Goal: Task Accomplishment & Management: Complete application form

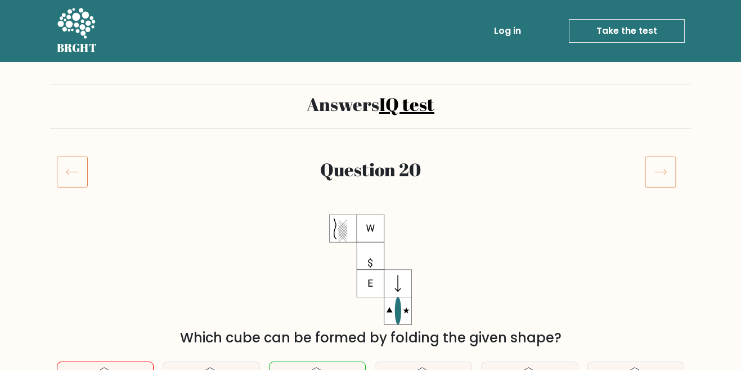
scroll to position [7, 0]
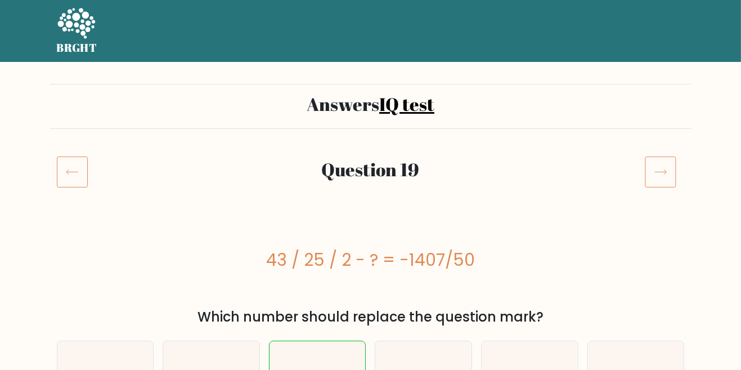
click at [70, 177] on icon at bounding box center [72, 172] width 31 height 32
click at [642, 27] on link "Take the test" at bounding box center [627, 31] width 116 height 24
click at [643, 30] on link "Take the test" at bounding box center [627, 31] width 116 height 24
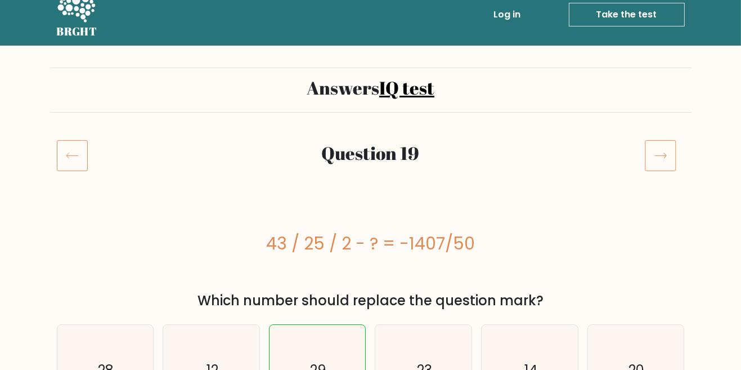
click at [70, 162] on icon at bounding box center [72, 156] width 31 height 32
click at [73, 165] on icon at bounding box center [72, 156] width 31 height 32
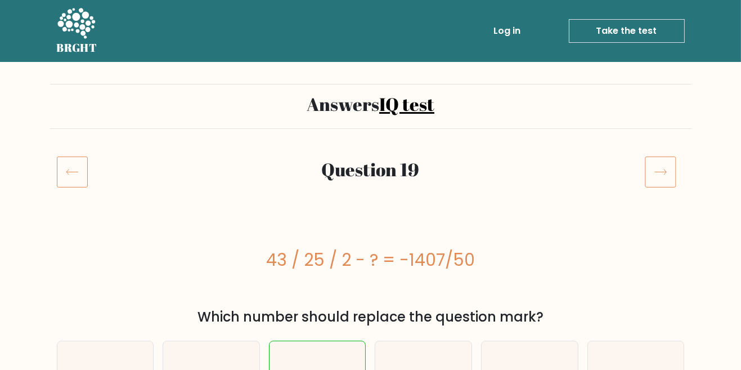
click at [633, 34] on link "Take the test" at bounding box center [627, 31] width 116 height 24
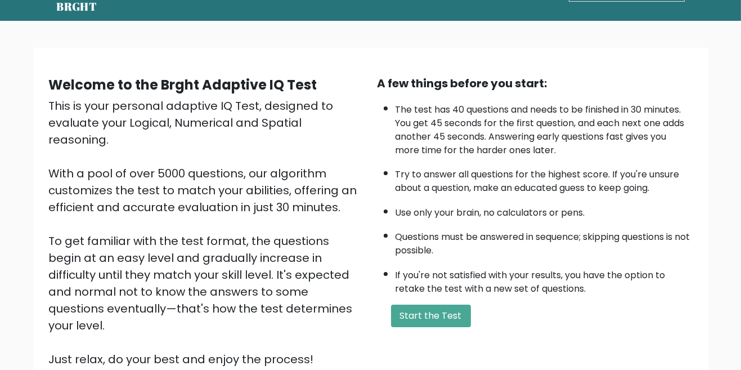
scroll to position [38, 0]
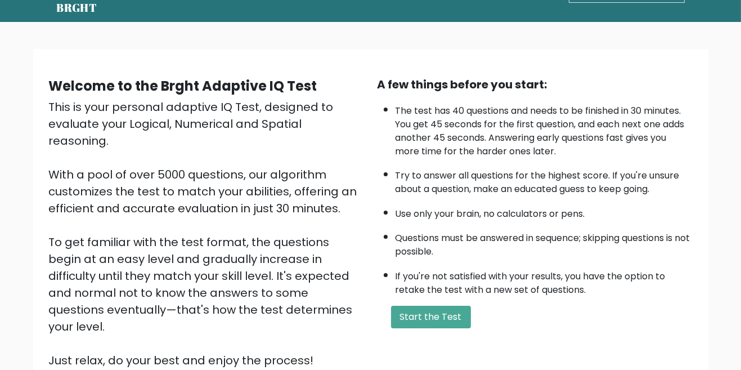
click at [434, 317] on button "Start the Test" at bounding box center [431, 317] width 80 height 23
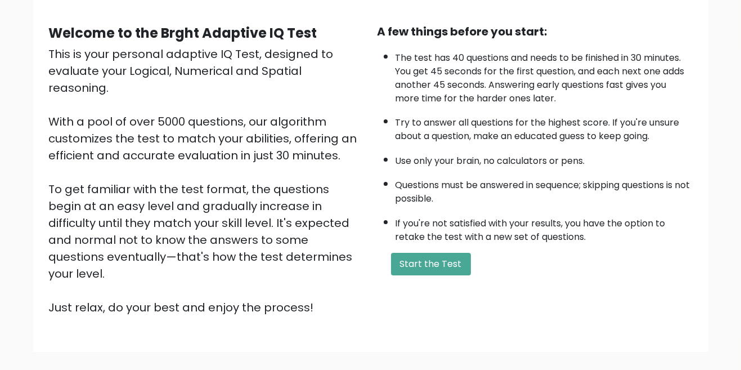
scroll to position [0, 0]
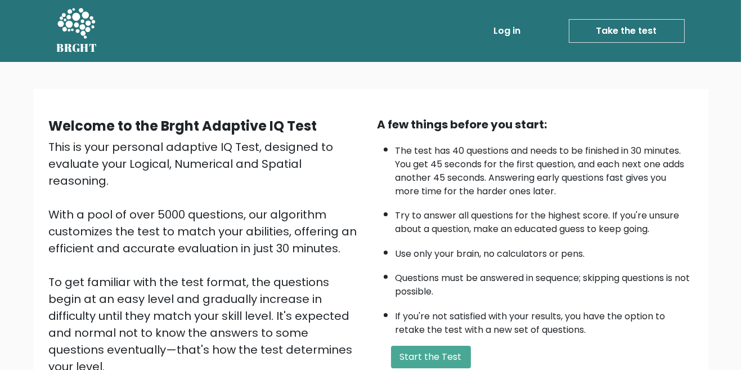
click at [442, 354] on button "Start the Test" at bounding box center [431, 356] width 80 height 23
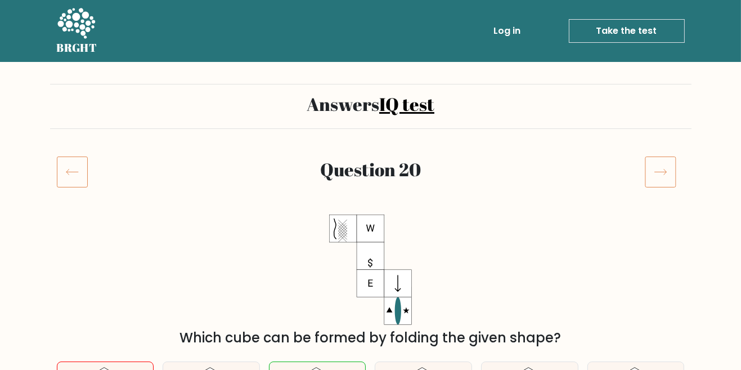
click at [78, 169] on icon at bounding box center [72, 172] width 31 height 32
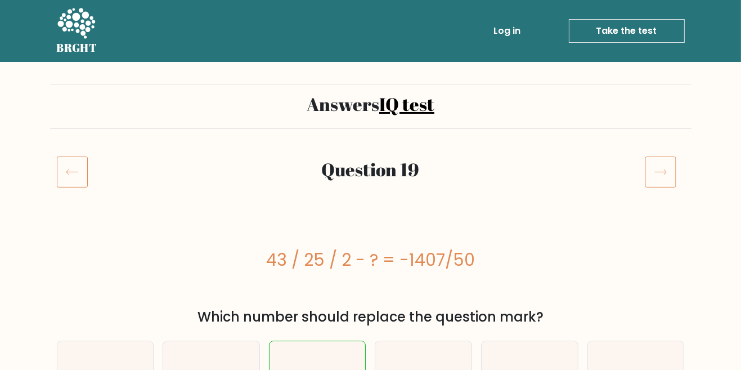
click at [71, 173] on icon at bounding box center [72, 172] width 31 height 32
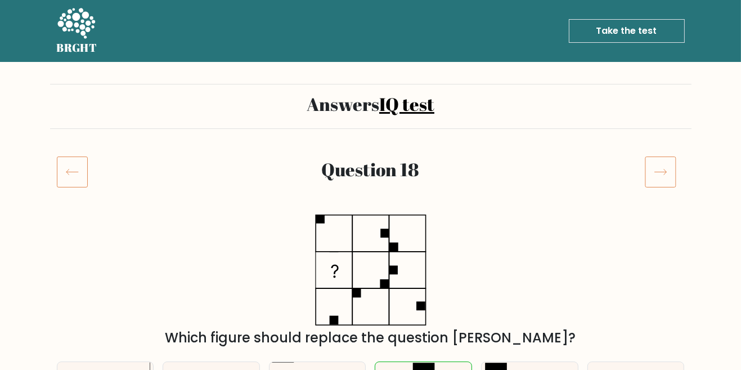
click at [77, 179] on icon at bounding box center [72, 172] width 31 height 32
click at [72, 177] on icon at bounding box center [72, 172] width 31 height 32
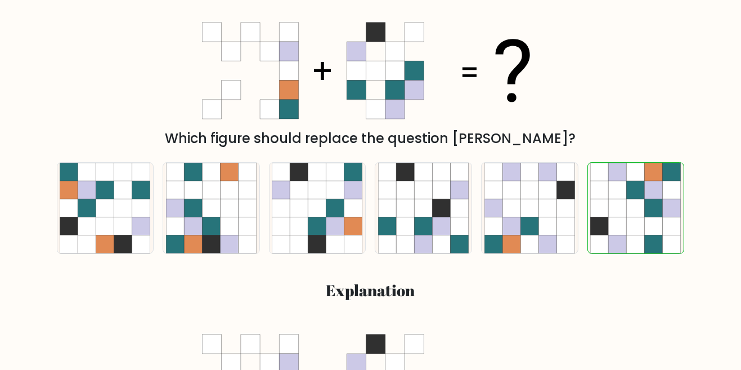
scroll to position [199, 0]
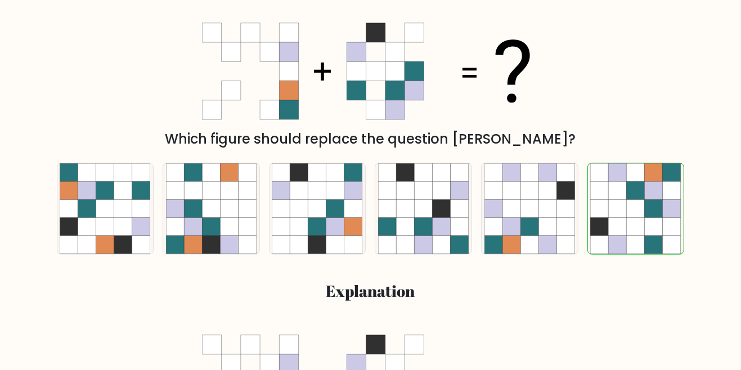
click at [396, 341] on div "a. b. c." at bounding box center [370, 296] width 641 height 285
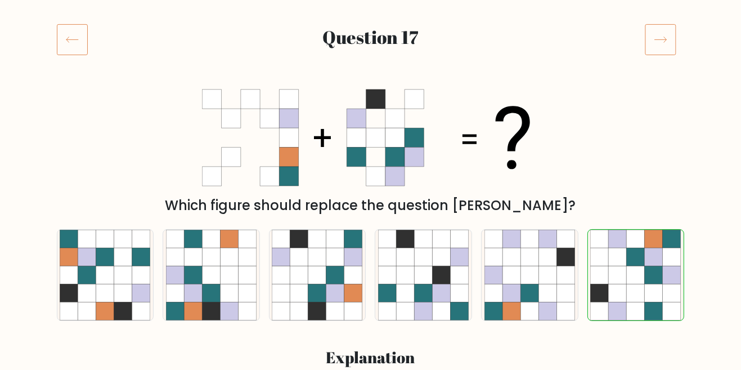
scroll to position [0, 0]
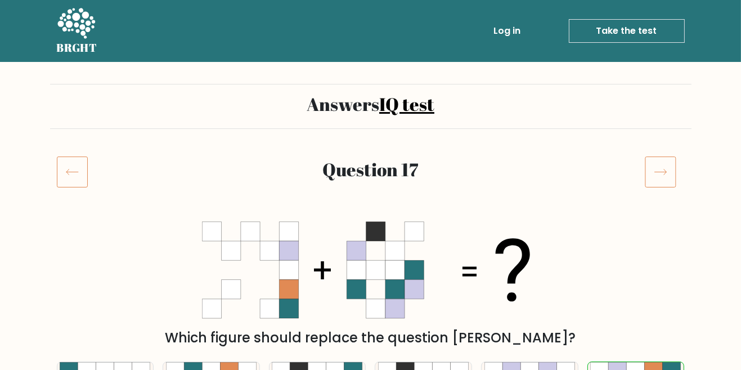
click at [70, 173] on icon at bounding box center [72, 172] width 31 height 32
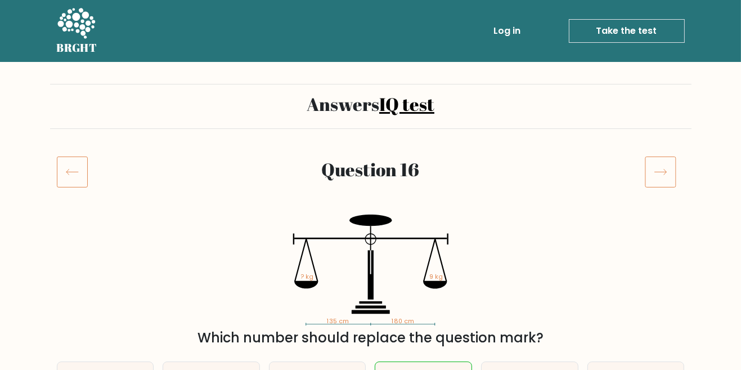
click at [70, 177] on icon at bounding box center [72, 172] width 31 height 32
click at [72, 177] on icon at bounding box center [72, 172] width 31 height 32
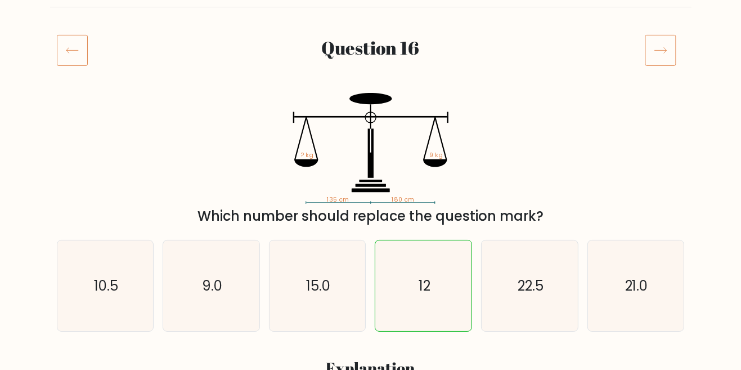
scroll to position [121, 0]
click at [70, 47] on icon at bounding box center [72, 51] width 31 height 32
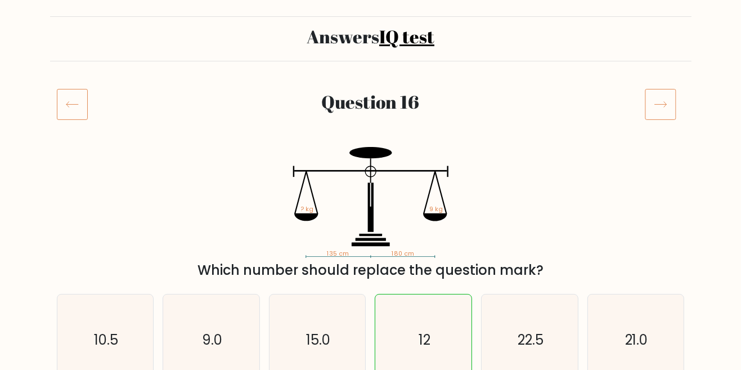
scroll to position [0, 0]
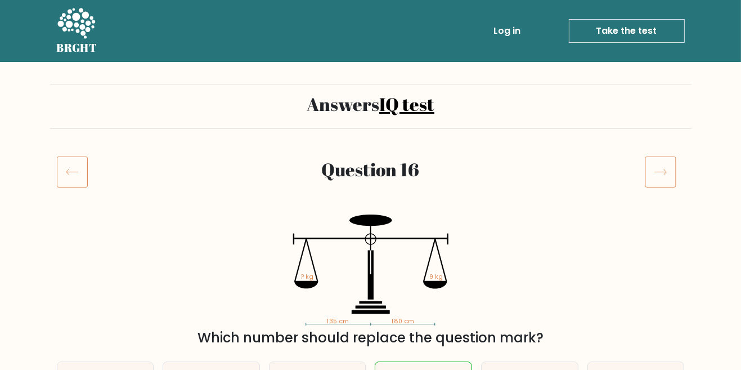
click at [68, 176] on icon at bounding box center [72, 172] width 31 height 32
click at [66, 171] on icon at bounding box center [72, 172] width 12 height 6
click at [77, 174] on icon at bounding box center [72, 172] width 31 height 32
click at [65, 174] on icon at bounding box center [72, 172] width 31 height 32
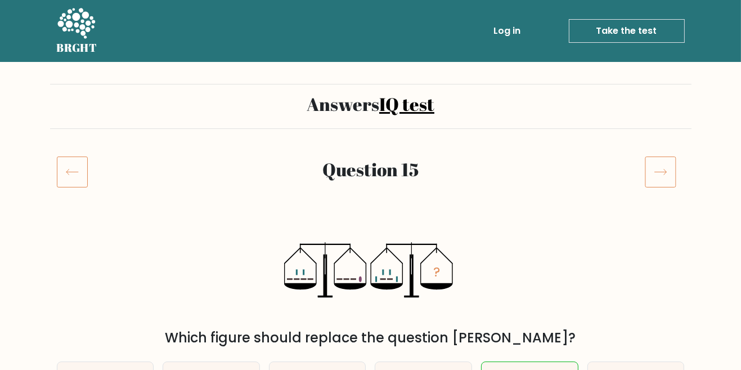
click at [70, 178] on icon at bounding box center [72, 172] width 31 height 32
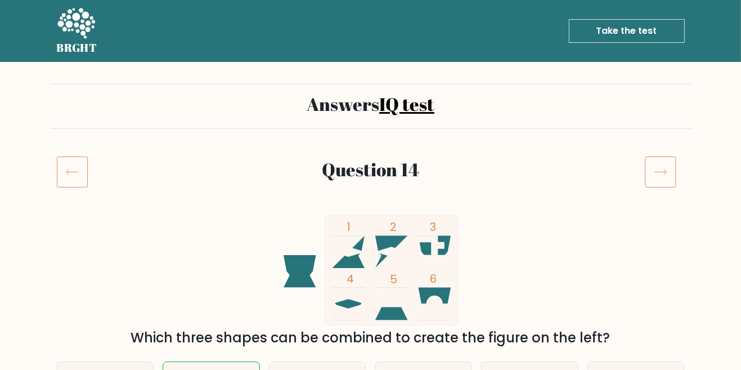
click at [71, 172] on icon at bounding box center [72, 172] width 31 height 32
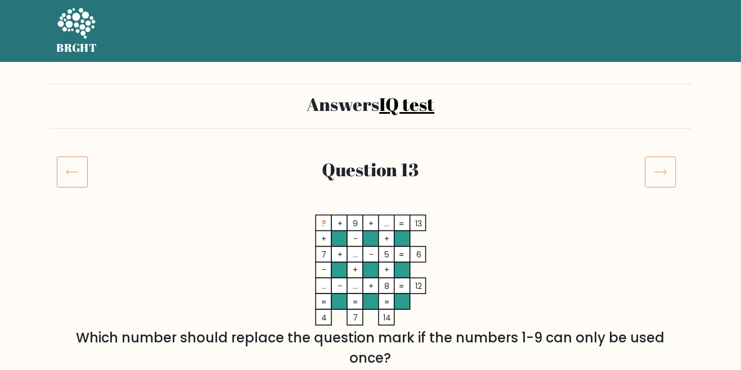
click at [73, 174] on icon at bounding box center [72, 172] width 31 height 32
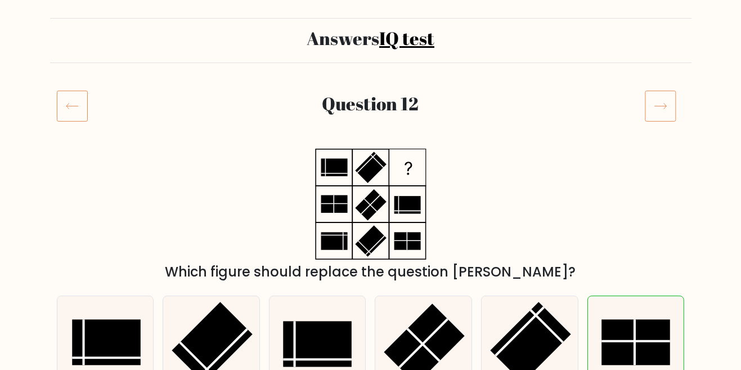
scroll to position [64, 0]
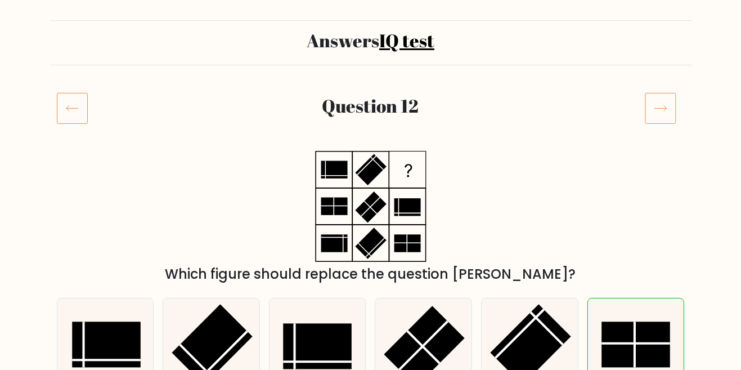
click at [70, 113] on icon at bounding box center [72, 108] width 31 height 32
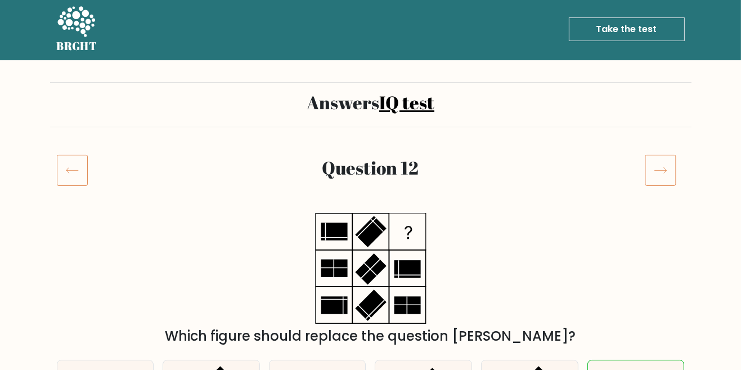
scroll to position [0, 0]
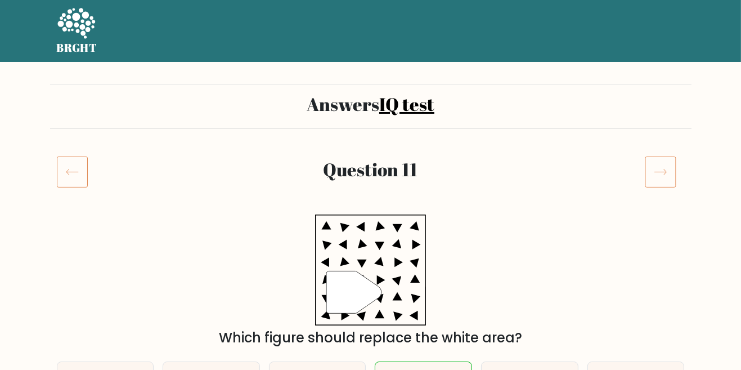
scroll to position [11, 0]
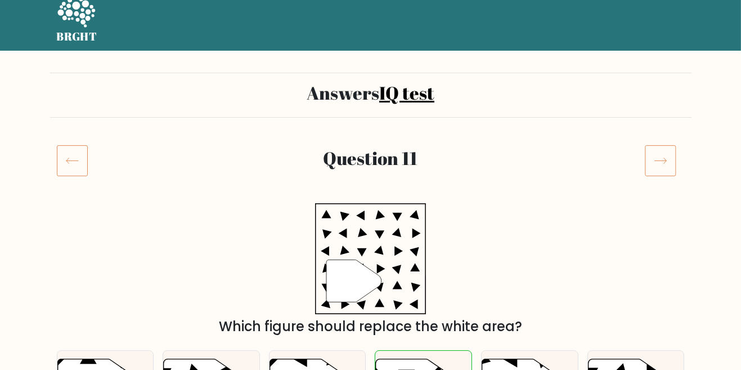
click at [66, 163] on icon at bounding box center [72, 161] width 31 height 32
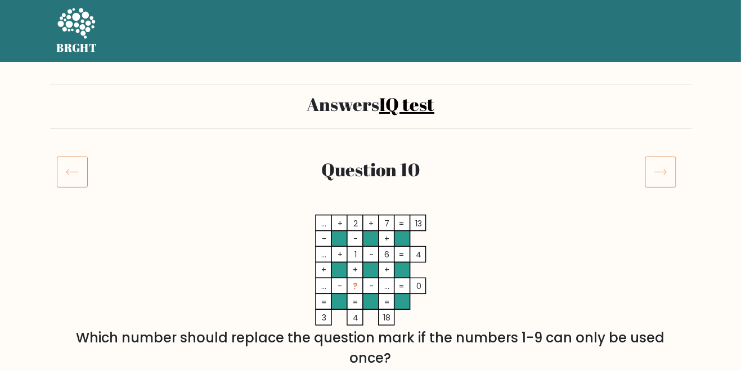
click at [75, 173] on icon at bounding box center [72, 172] width 31 height 32
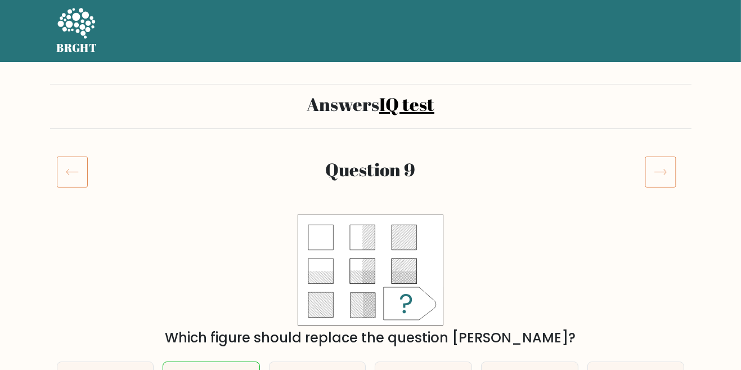
click at [71, 174] on icon at bounding box center [72, 172] width 31 height 32
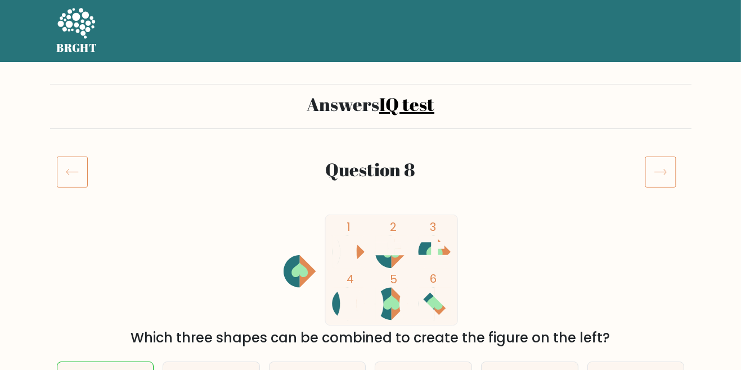
click at [74, 167] on icon at bounding box center [72, 172] width 31 height 32
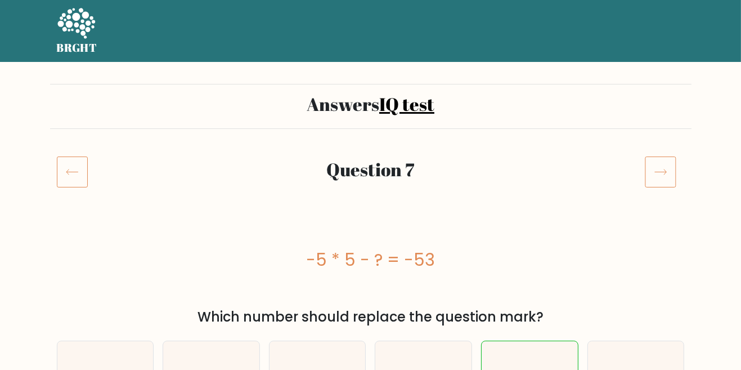
click at [69, 172] on icon at bounding box center [72, 172] width 31 height 32
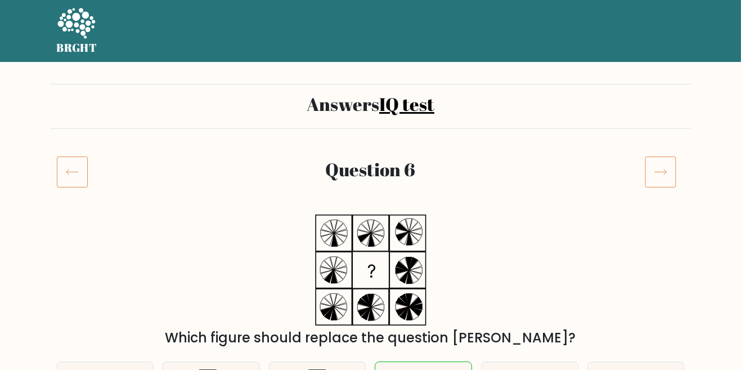
click at [70, 174] on icon at bounding box center [72, 172] width 31 height 32
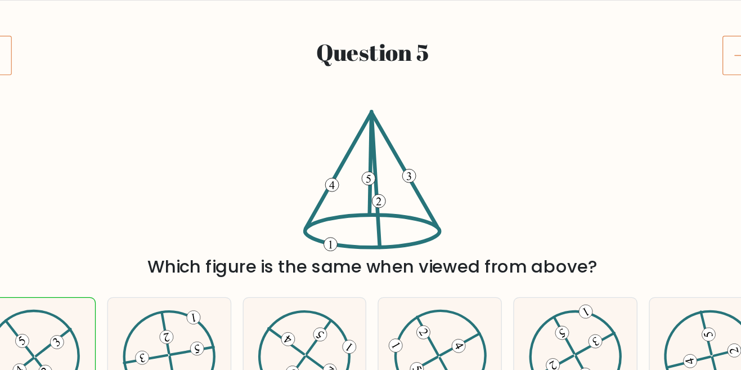
scroll to position [83, 0]
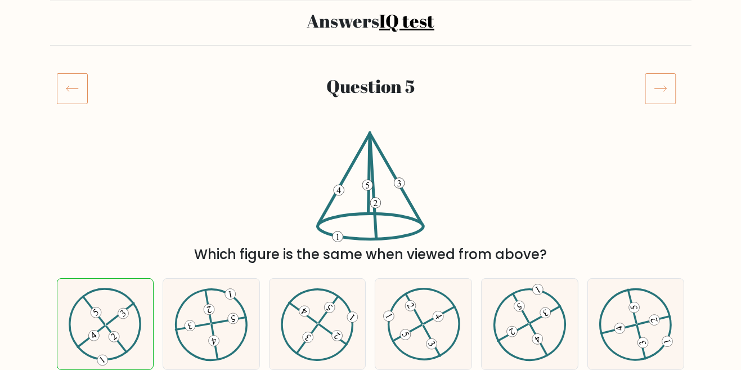
click at [68, 90] on icon at bounding box center [72, 89] width 12 height 6
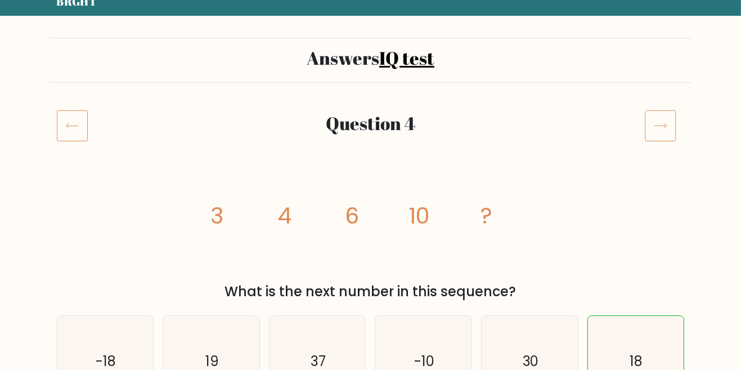
scroll to position [46, 0]
click at [74, 123] on icon at bounding box center [72, 126] width 31 height 32
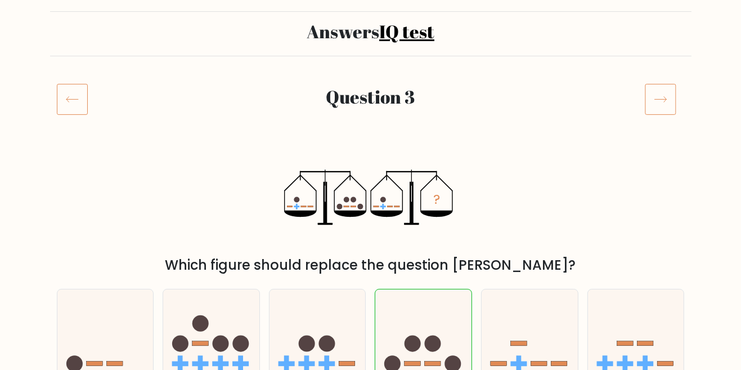
scroll to position [73, 0]
click at [70, 100] on icon at bounding box center [72, 99] width 31 height 32
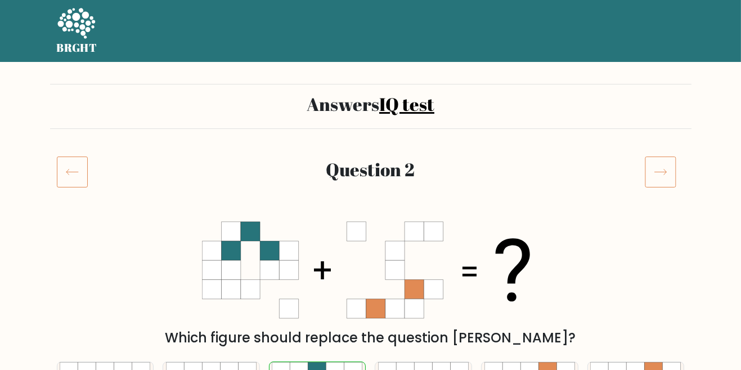
click at [71, 171] on icon at bounding box center [72, 172] width 12 height 6
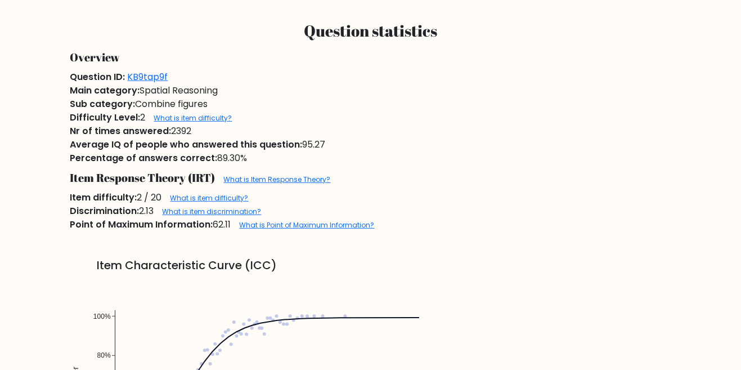
scroll to position [643, 0]
